Goal: Task Accomplishment & Management: Use online tool/utility

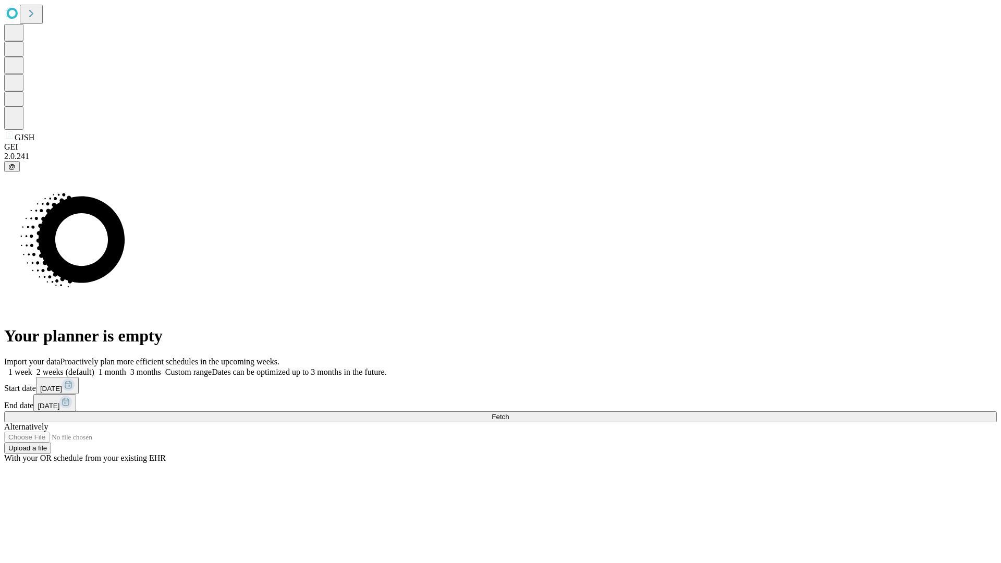
click at [509, 413] on span "Fetch" at bounding box center [500, 417] width 17 height 8
